Goal: Manage account settings

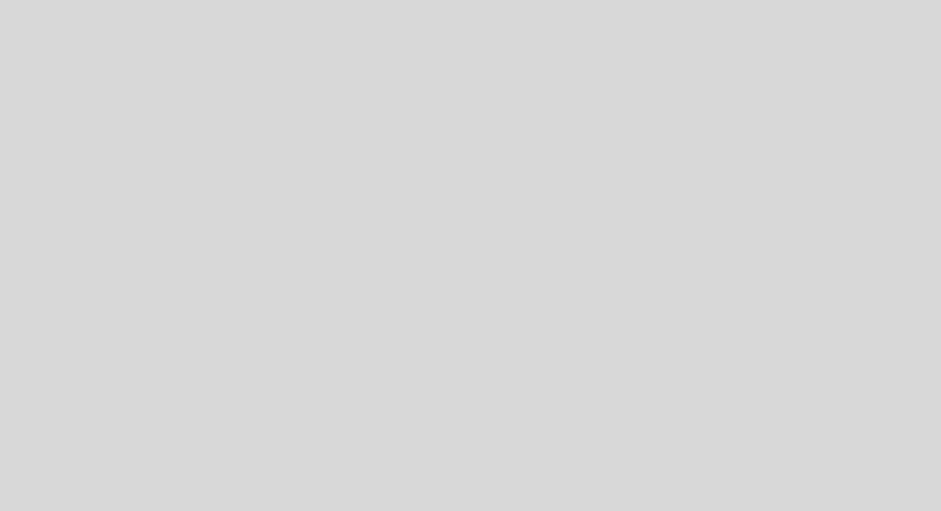
select select "es"
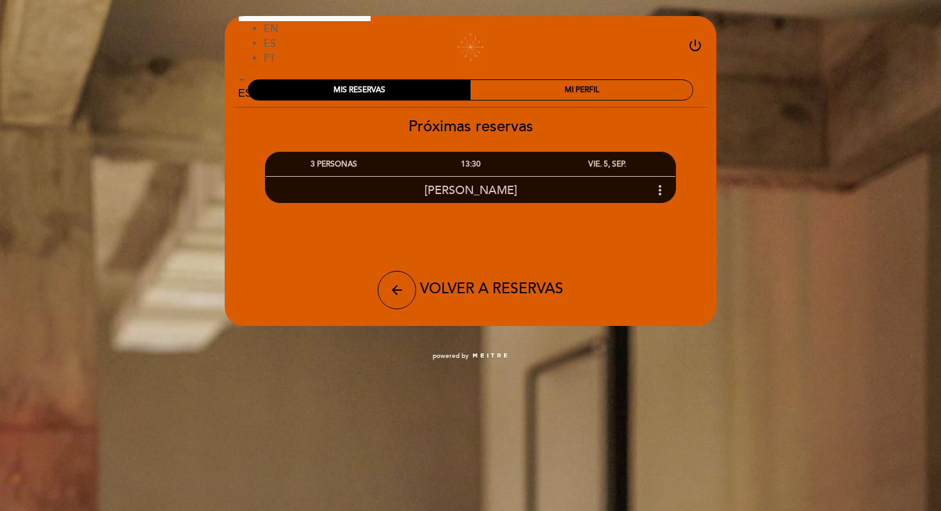
click at [658, 196] on icon "more_vert" at bounding box center [659, 189] width 15 height 15
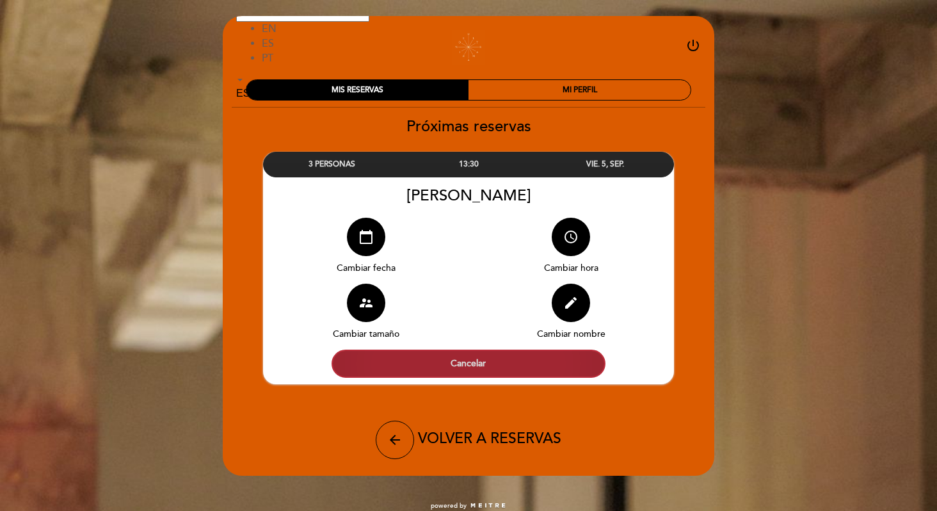
click at [504, 360] on button "Cancelar" at bounding box center [469, 364] width 274 height 28
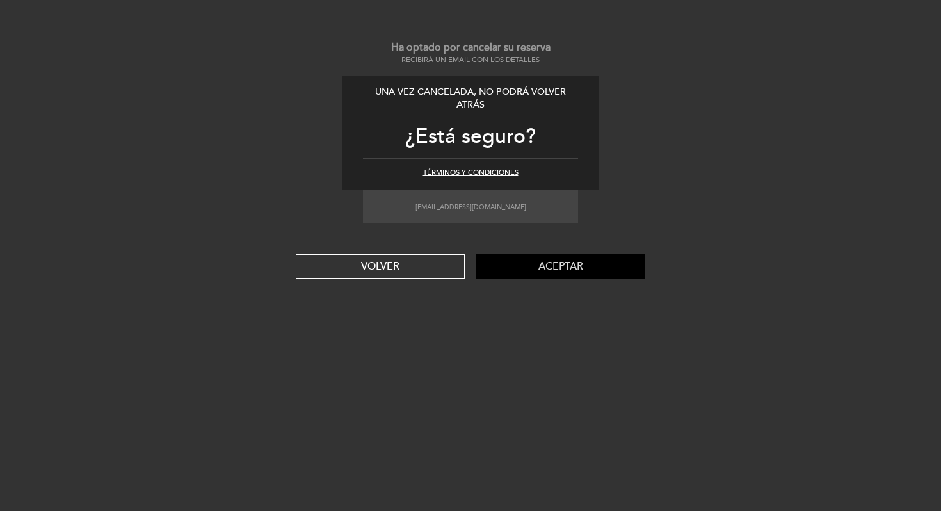
click at [561, 264] on button "Aceptar" at bounding box center [560, 266] width 169 height 24
